Goal: Task Accomplishment & Management: Use online tool/utility

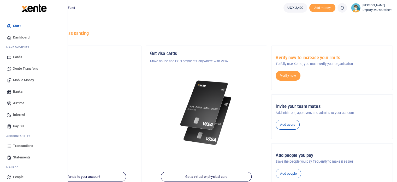
click at [26, 143] on span "Transactions" at bounding box center [23, 145] width 20 height 5
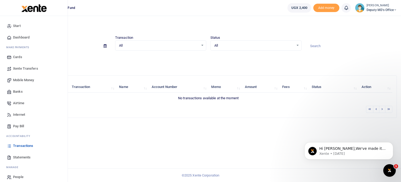
click at [22, 157] on span "Statements" at bounding box center [22, 156] width 18 height 5
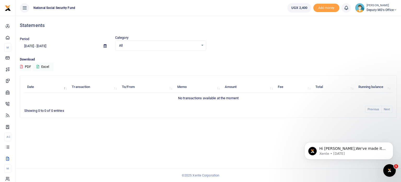
click at [70, 44] on input "07/14/2025 - 08/12/2025" at bounding box center [60, 46] width 80 height 9
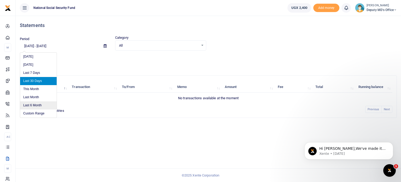
click at [37, 104] on li "Last 6 Month" at bounding box center [38, 105] width 37 height 8
type input "02/12/2025 - 08/12/2025"
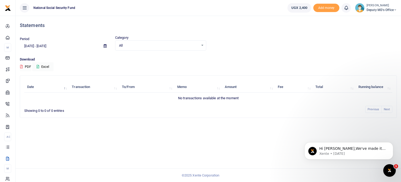
click at [30, 66] on button "PDF" at bounding box center [25, 66] width 11 height 9
click at [52, 66] on button "Excel" at bounding box center [42, 66] width 21 height 9
